Goal: Information Seeking & Learning: Understand process/instructions

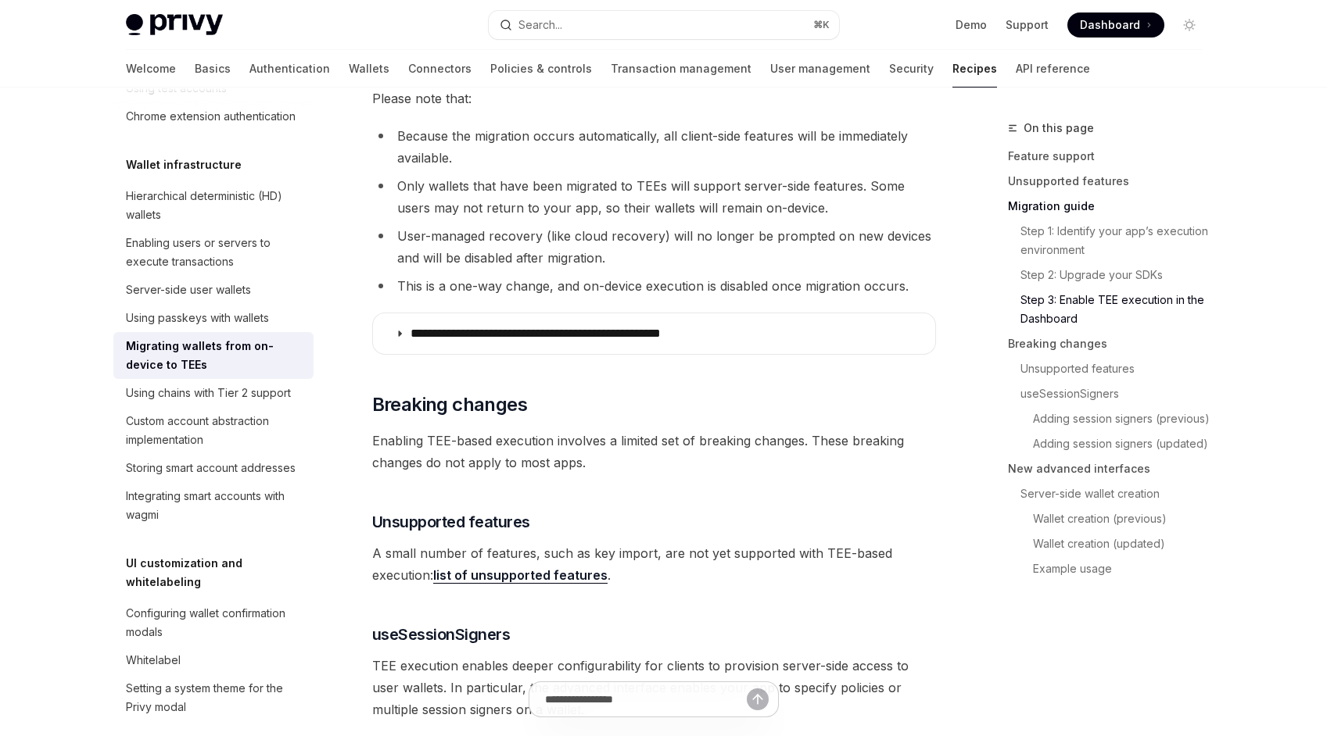
scroll to position [1914, 0]
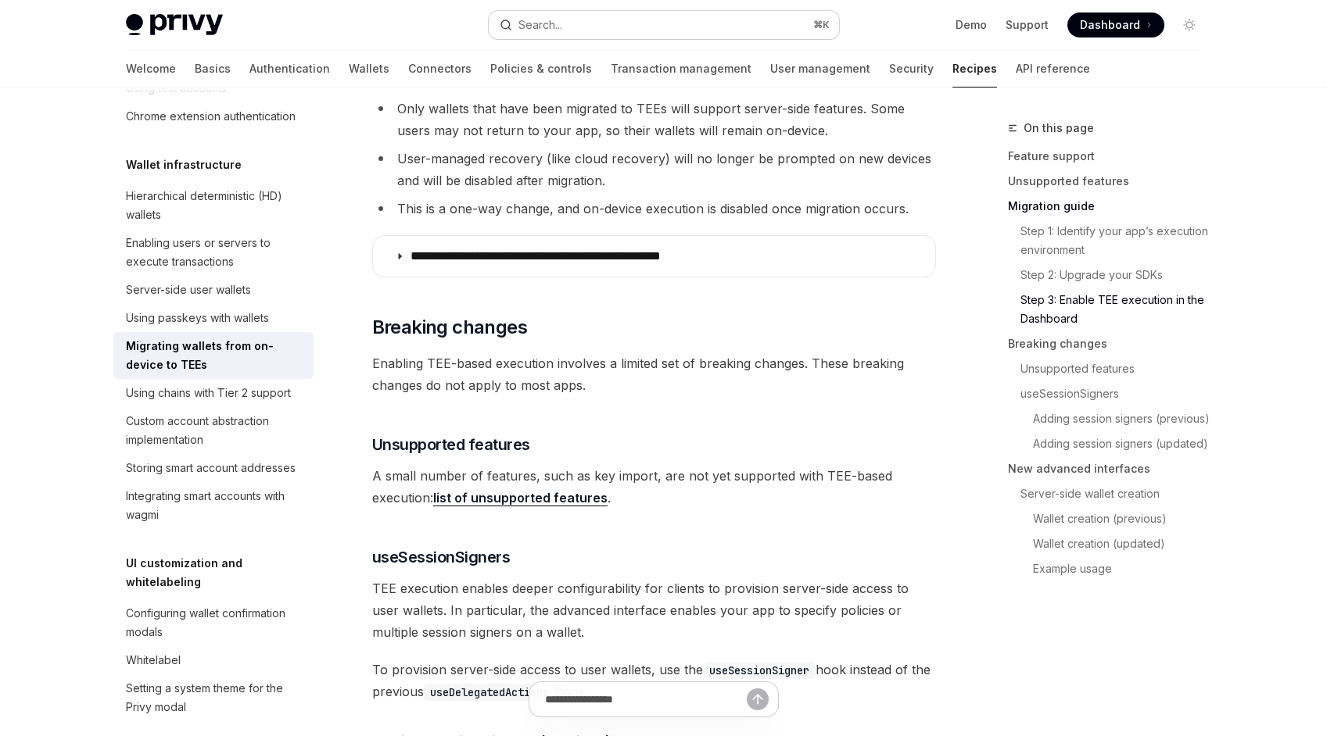
click at [608, 31] on button "Search... ⌘ K" at bounding box center [664, 25] width 350 height 28
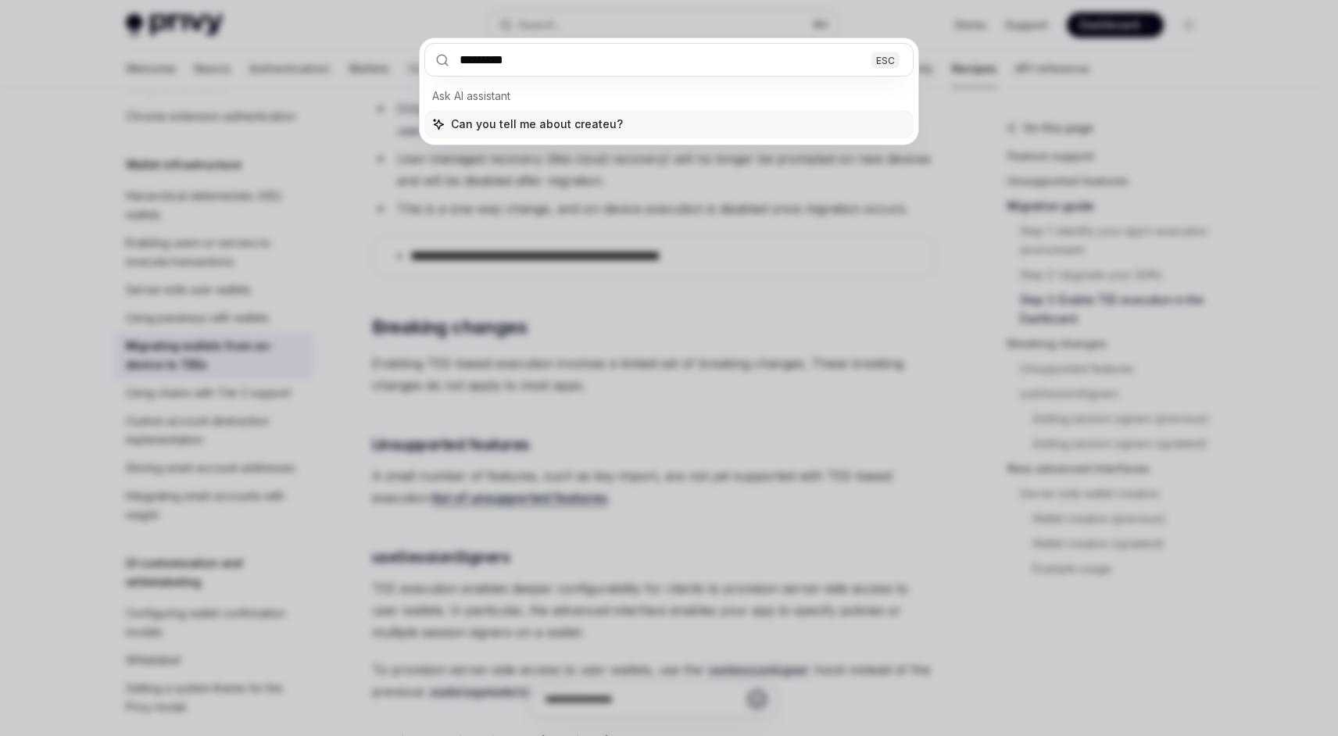
type input "**********"
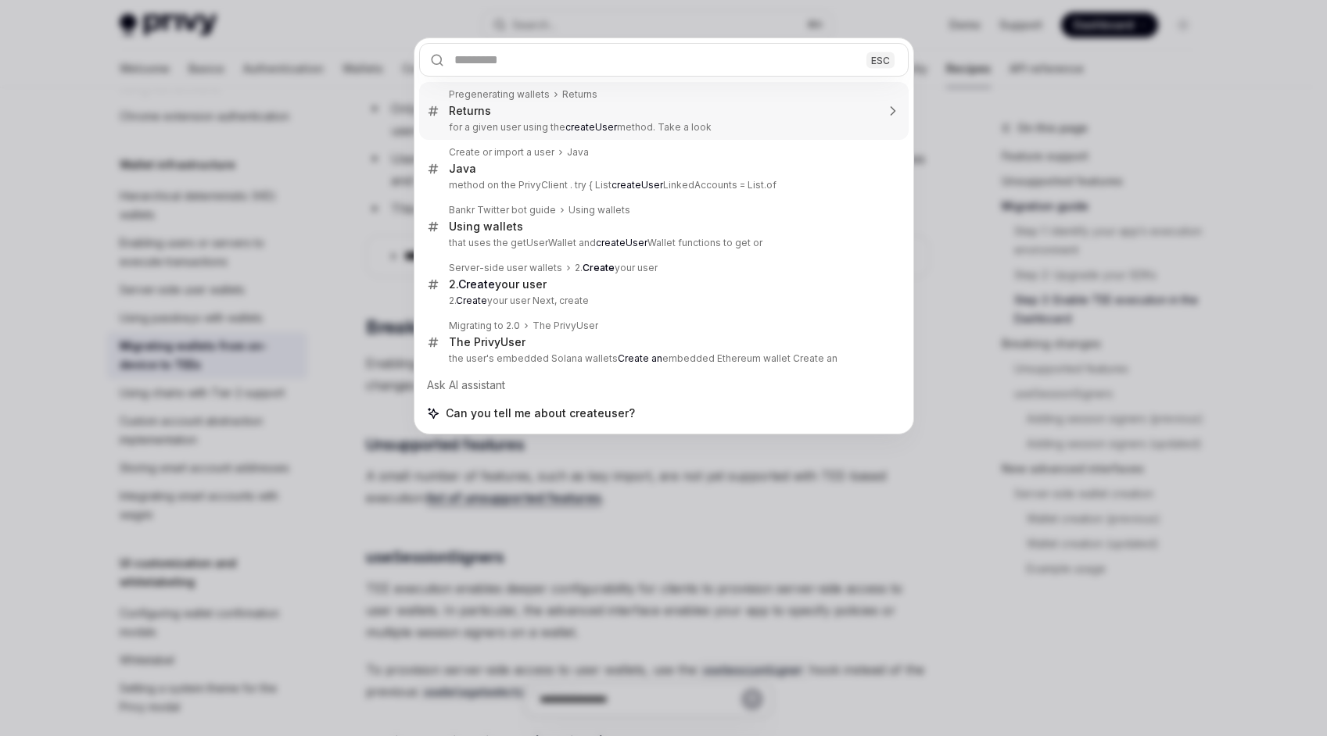
type textarea "*"
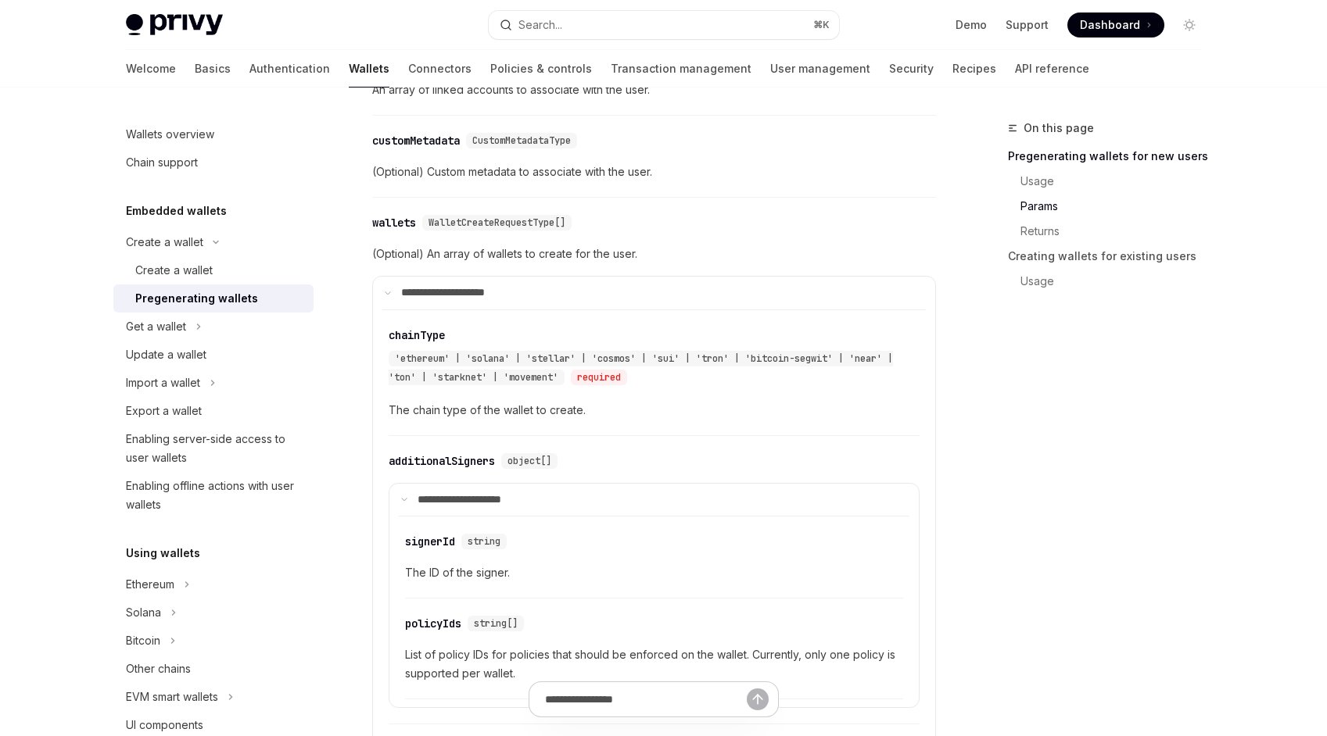
scroll to position [954, 0]
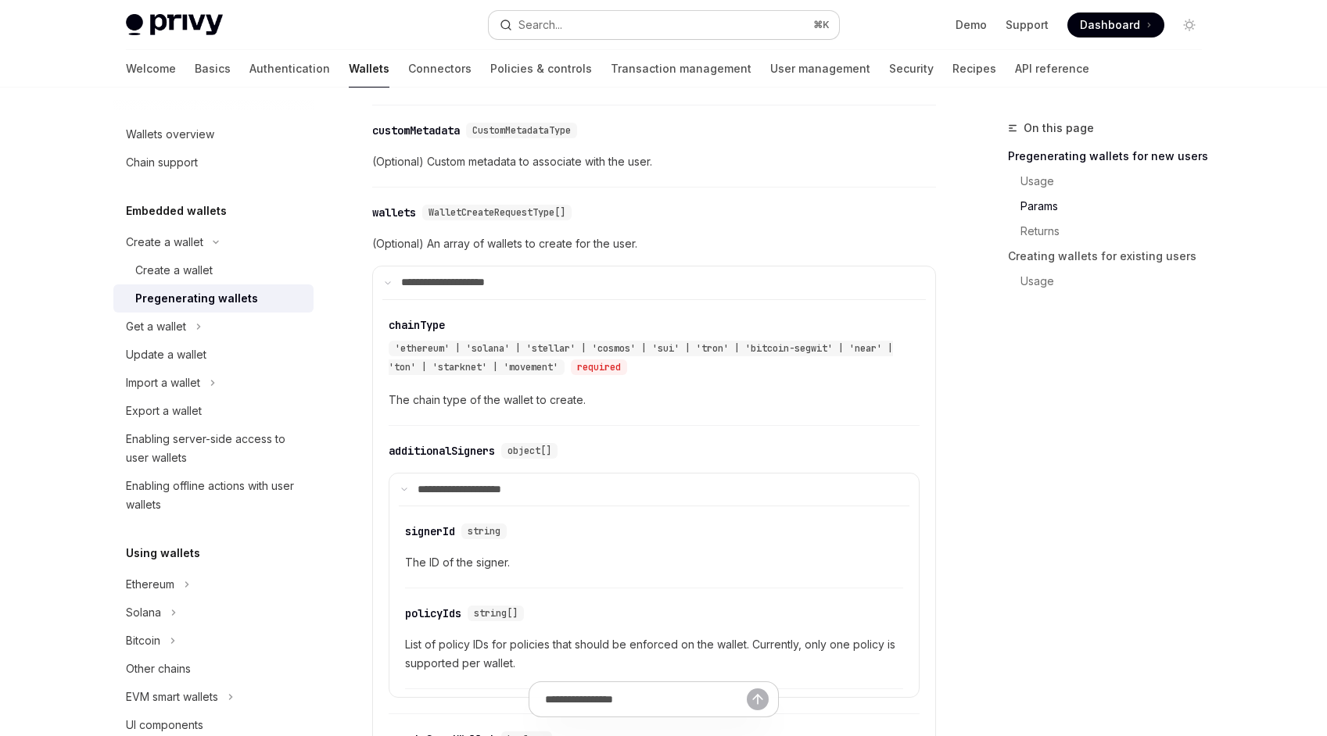
click at [583, 27] on button "Search... ⌘ K" at bounding box center [664, 25] width 350 height 28
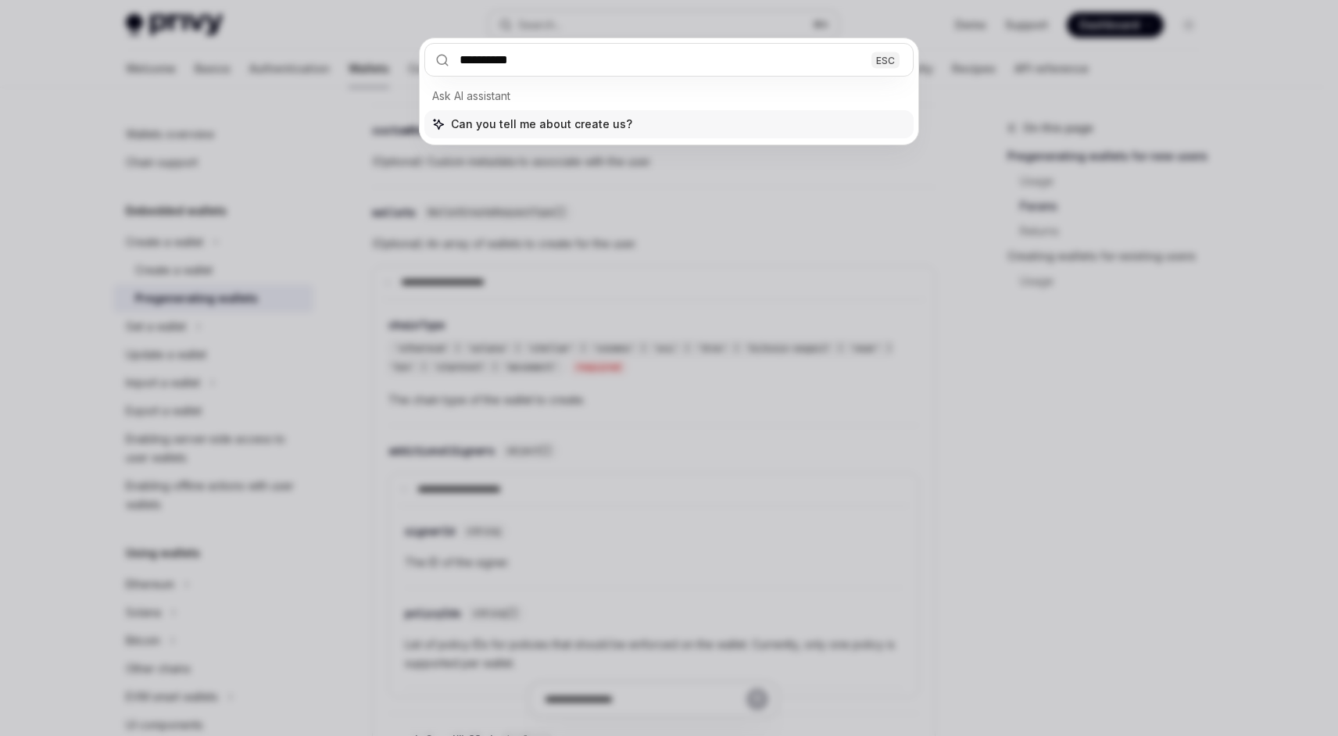
type input "**********"
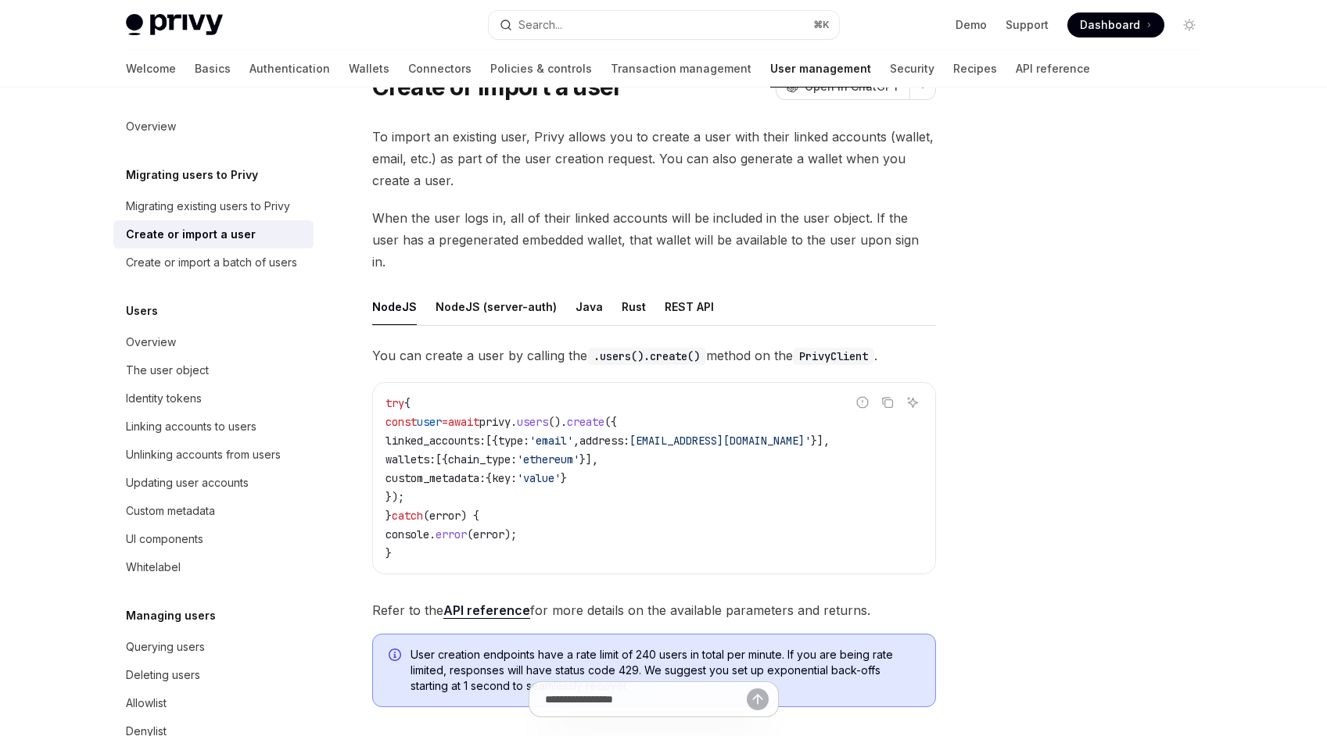
scroll to position [61, 0]
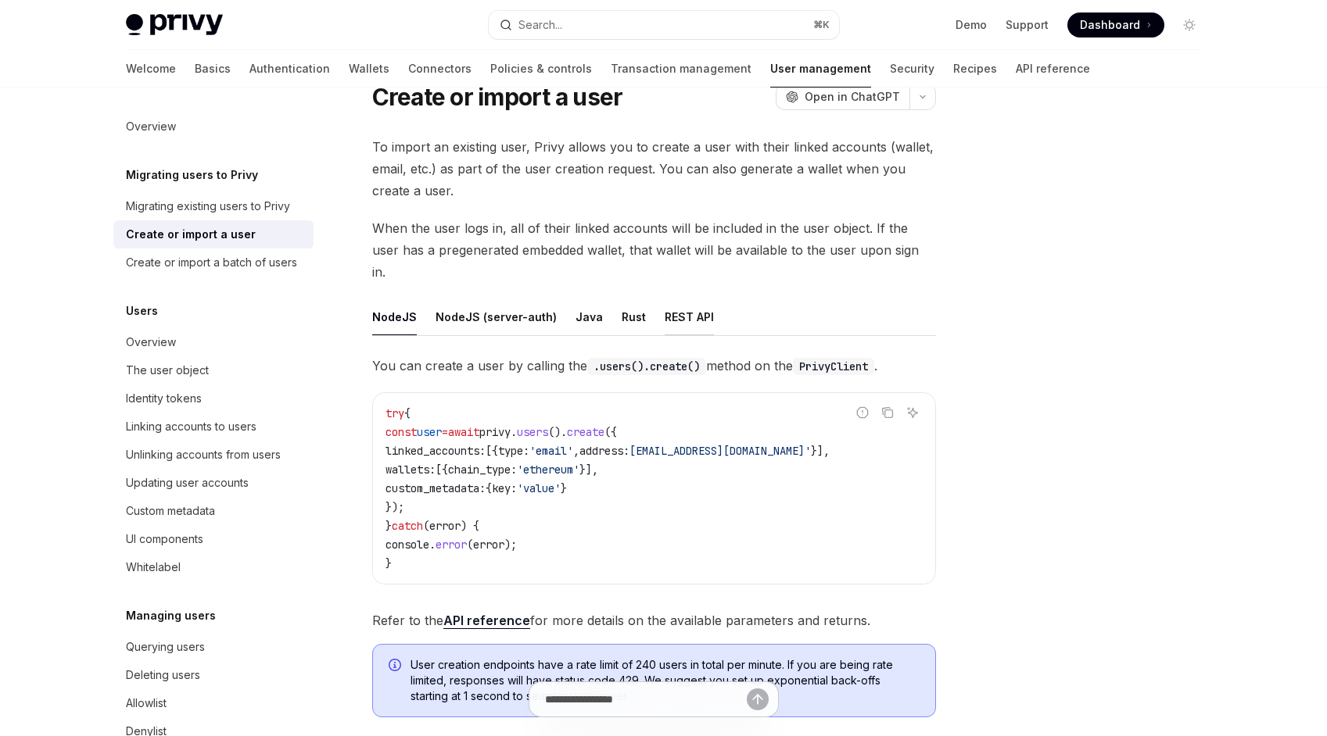
click at [668, 299] on div "REST API" at bounding box center [688, 317] width 49 height 37
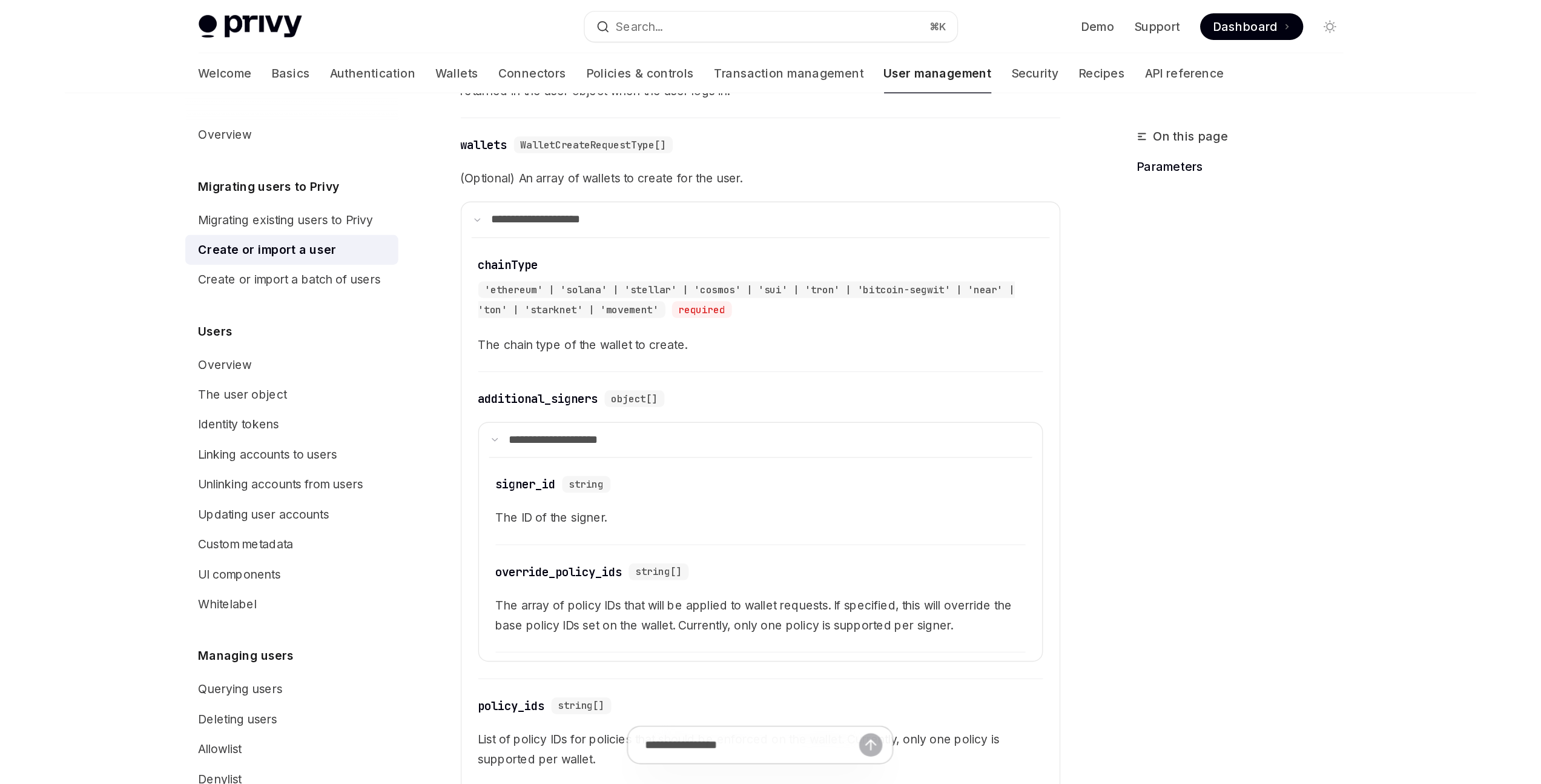
scroll to position [780, 0]
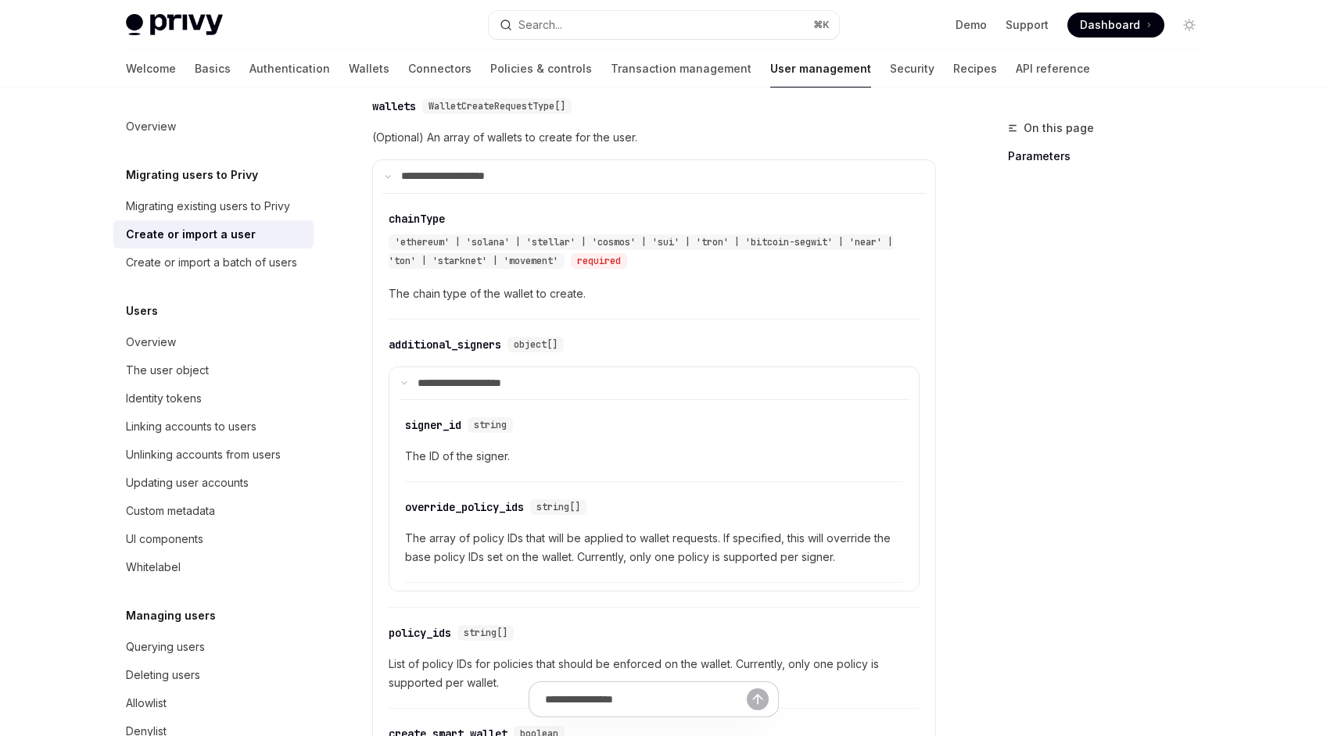
type textarea "*"
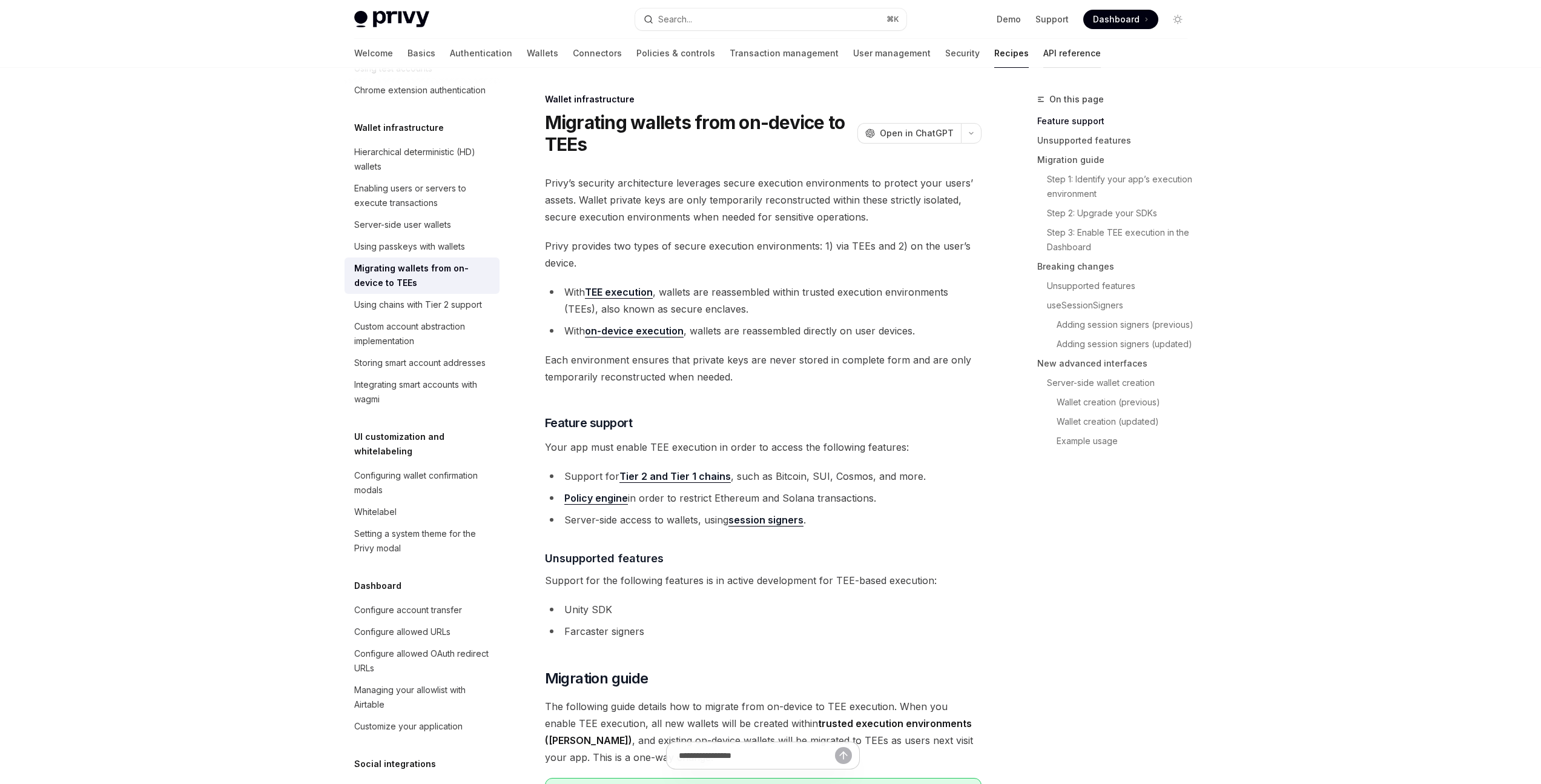
click at [1027, 53] on link "API reference" at bounding box center [1072, 53] width 57 height 29
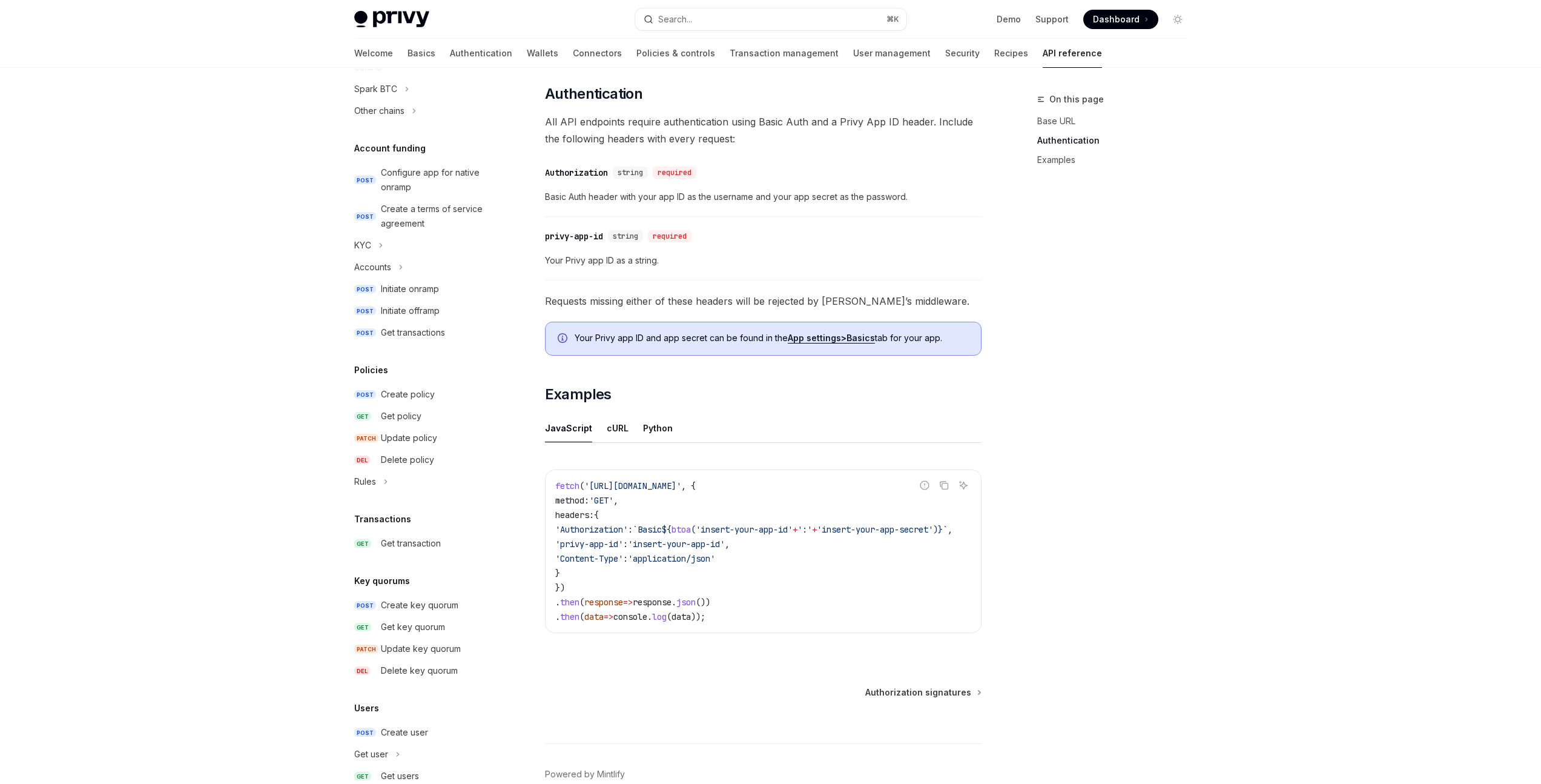
scroll to position [490, 0]
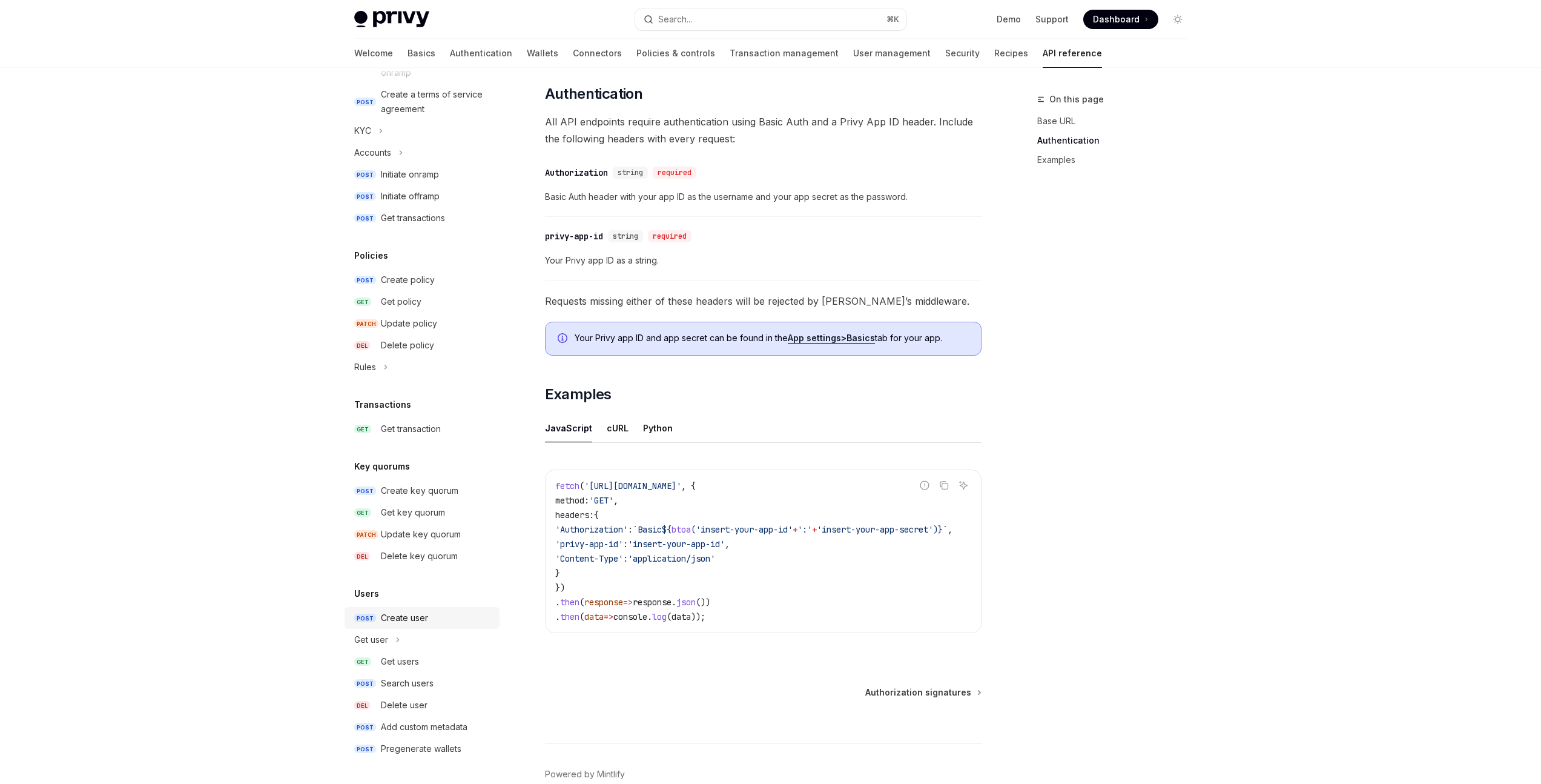
click at [409, 570] on div "Create user" at bounding box center [404, 617] width 47 height 15
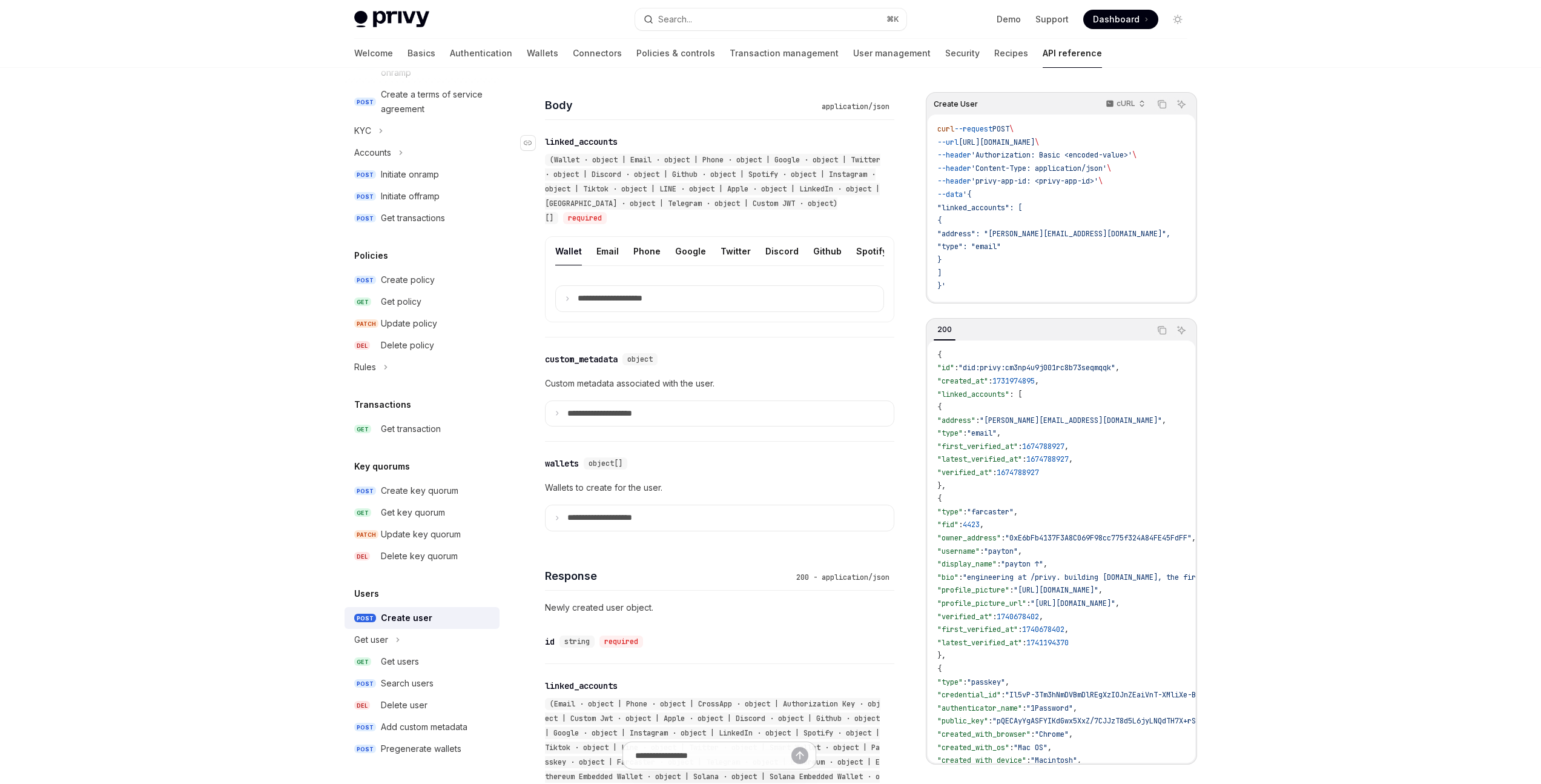
scroll to position [469, 0]
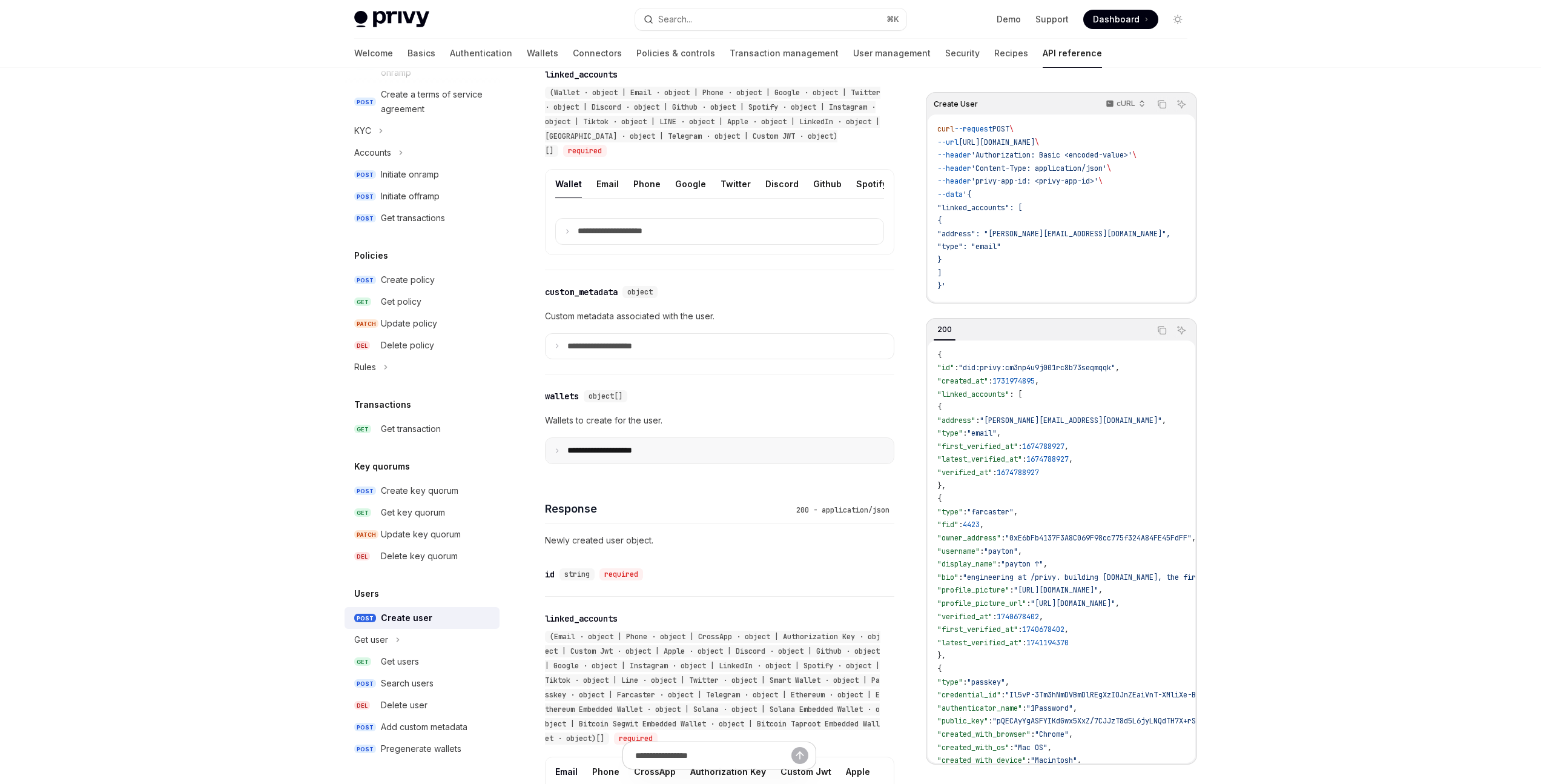
click at [639, 456] on p "**********" at bounding box center [609, 451] width 84 height 11
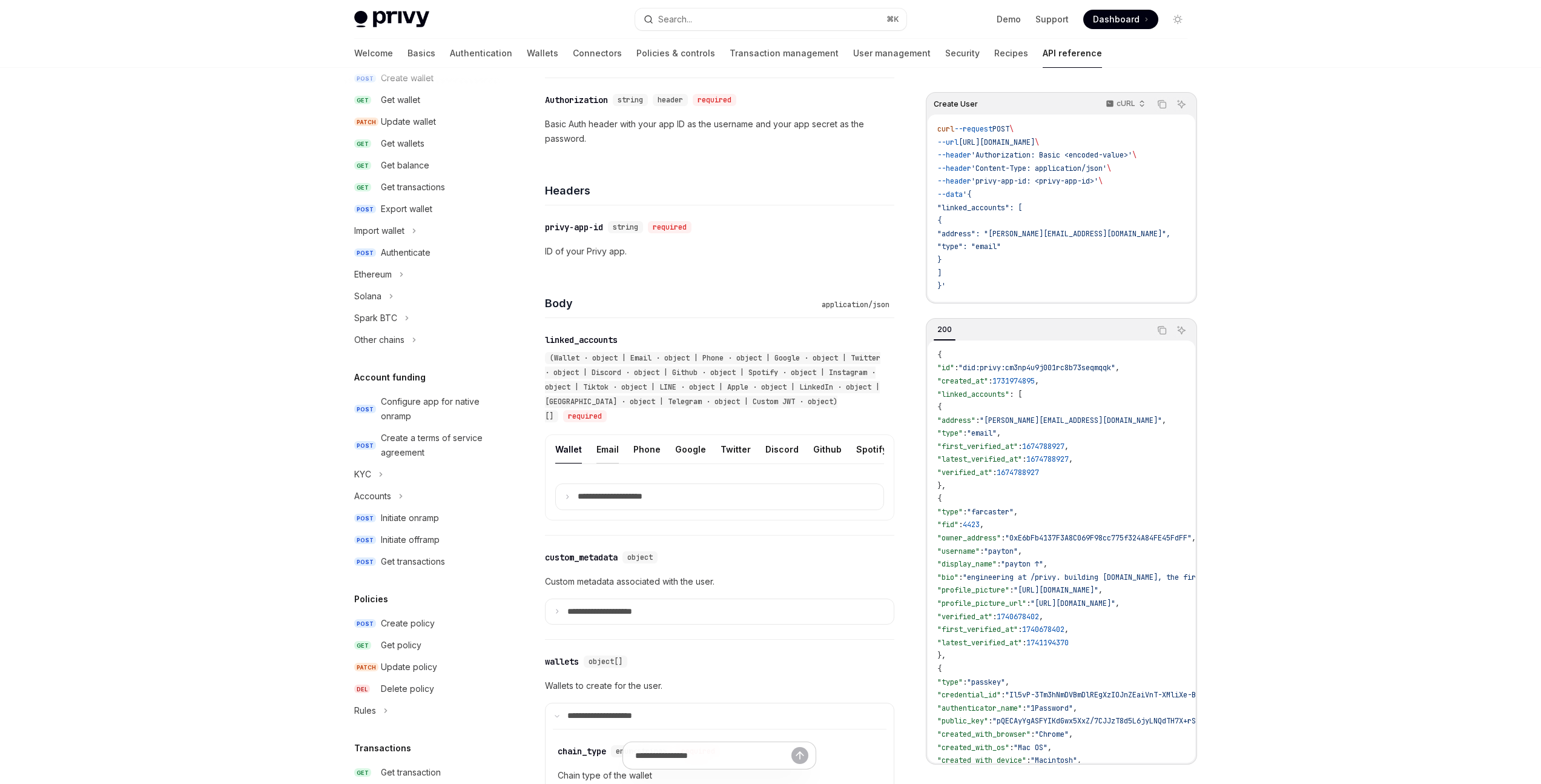
scroll to position [212, 0]
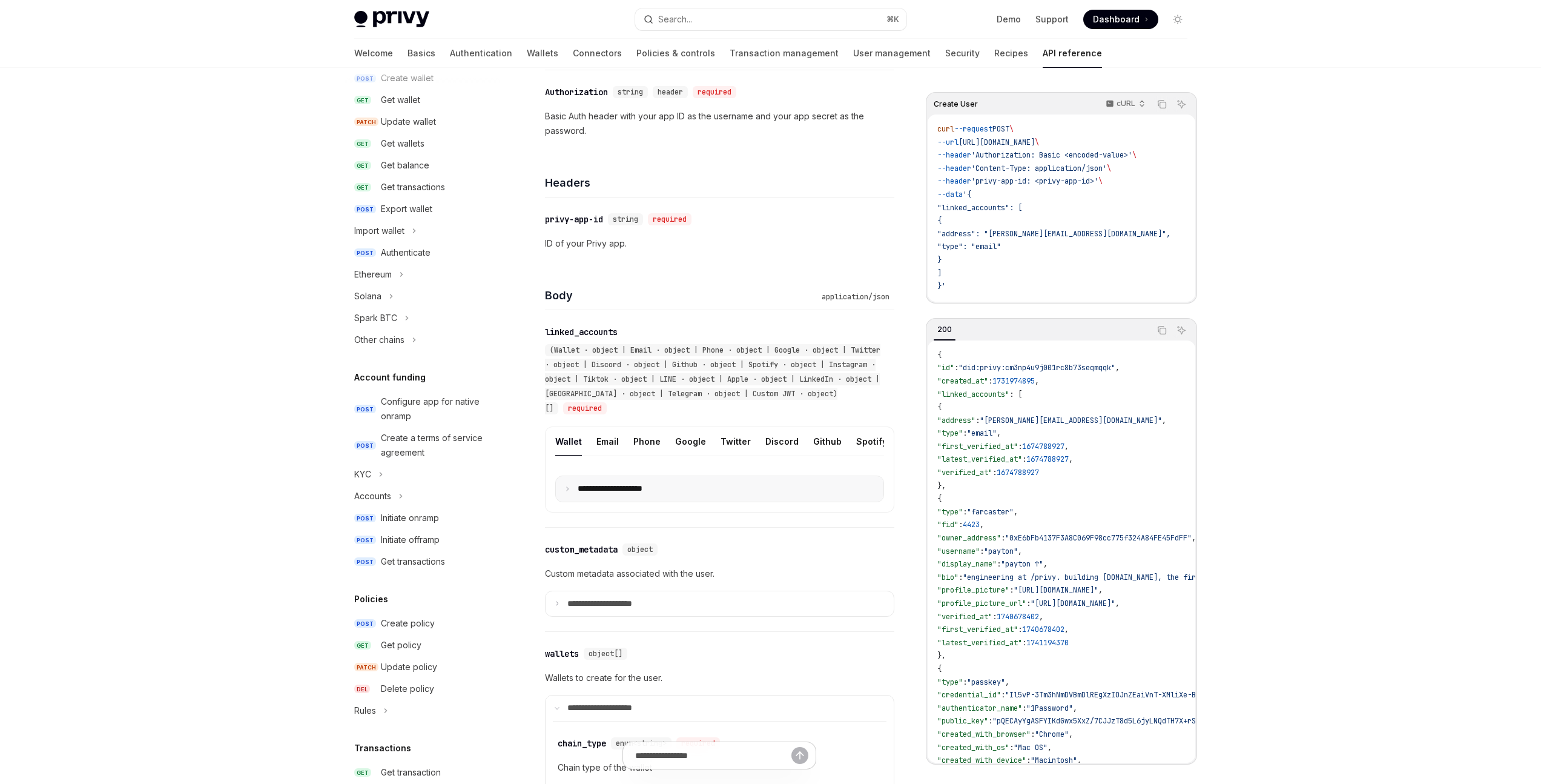
click at [609, 494] on p "**********" at bounding box center [620, 489] width 84 height 11
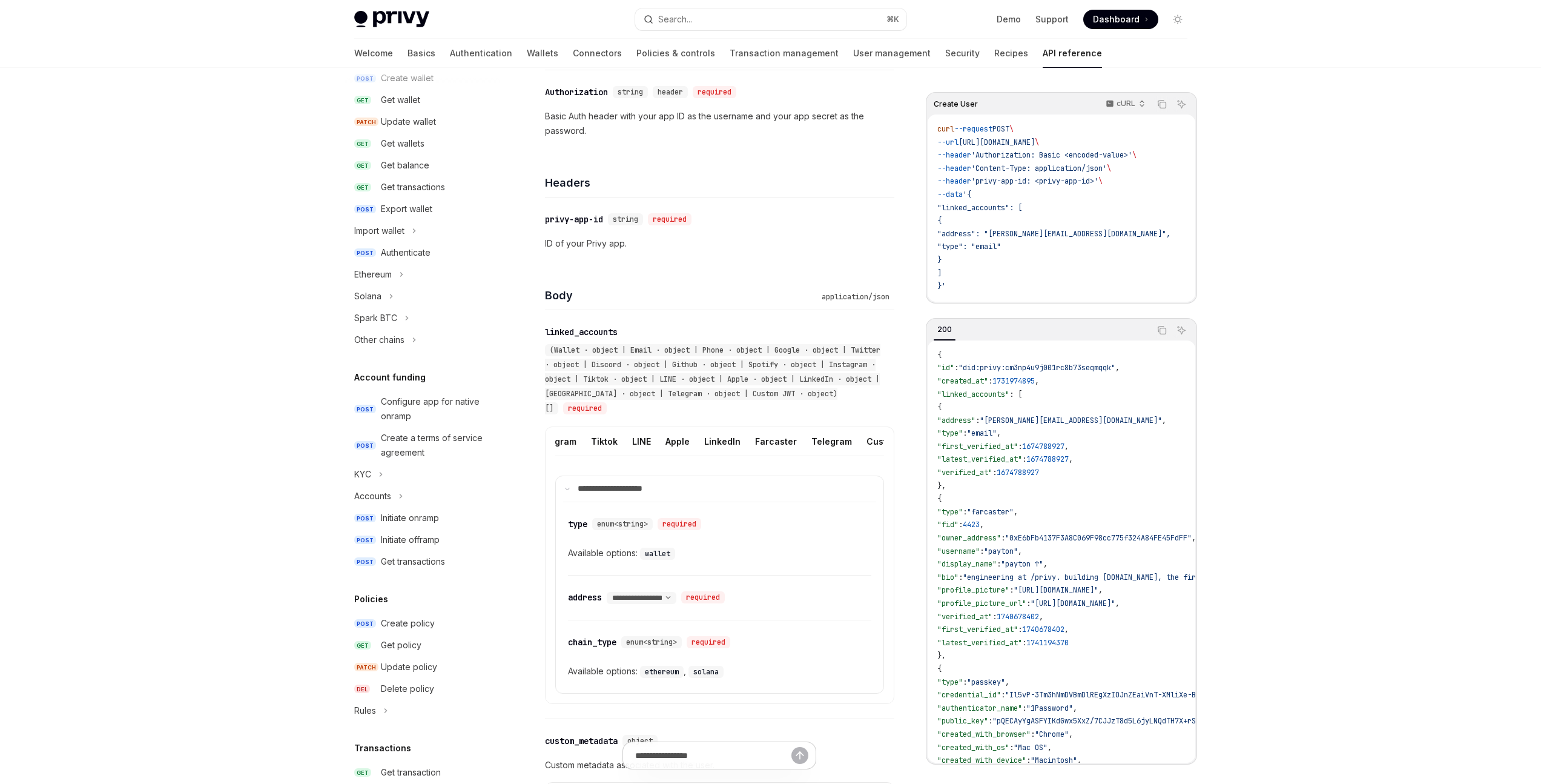
scroll to position [0, 383]
click at [852, 445] on div "Custom JWT" at bounding box center [879, 441] width 55 height 29
type textarea "*"
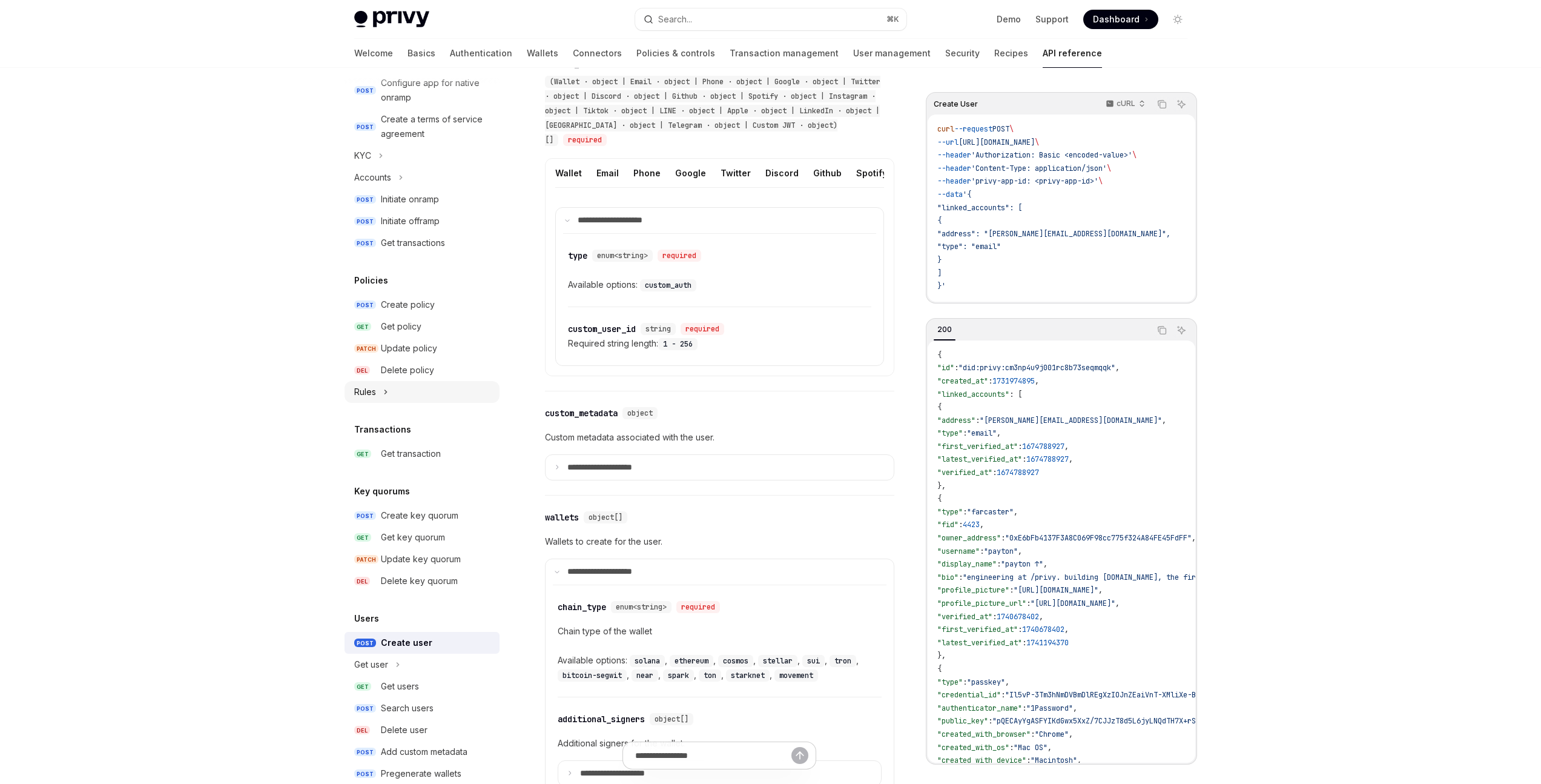
scroll to position [473, 0]
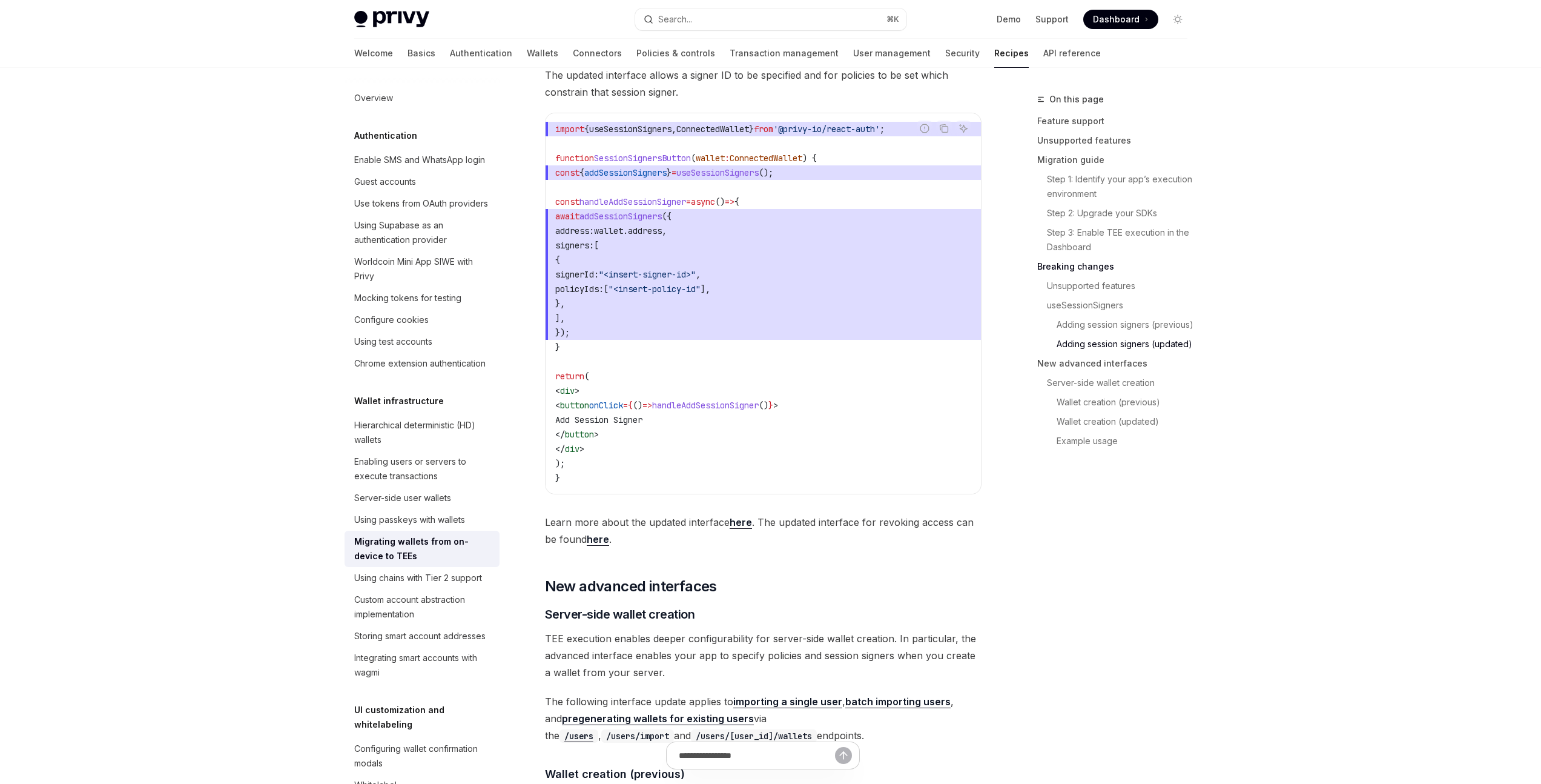
scroll to position [2082, 0]
